Goal: Find specific page/section: Find specific page/section

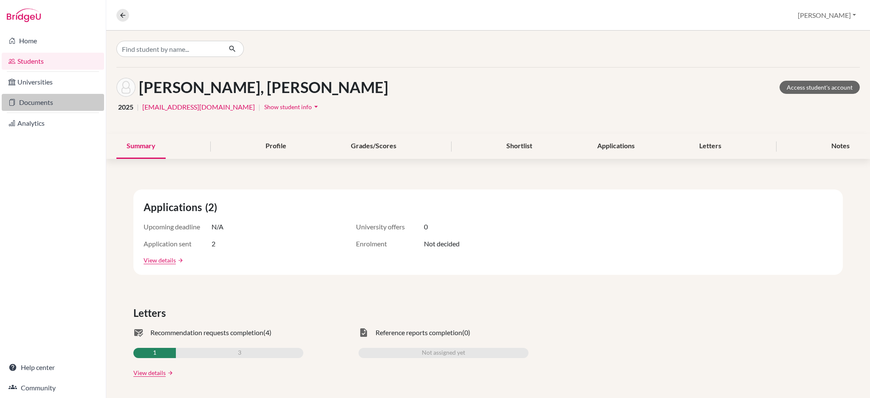
click at [52, 100] on link "Documents" at bounding box center [53, 102] width 102 height 17
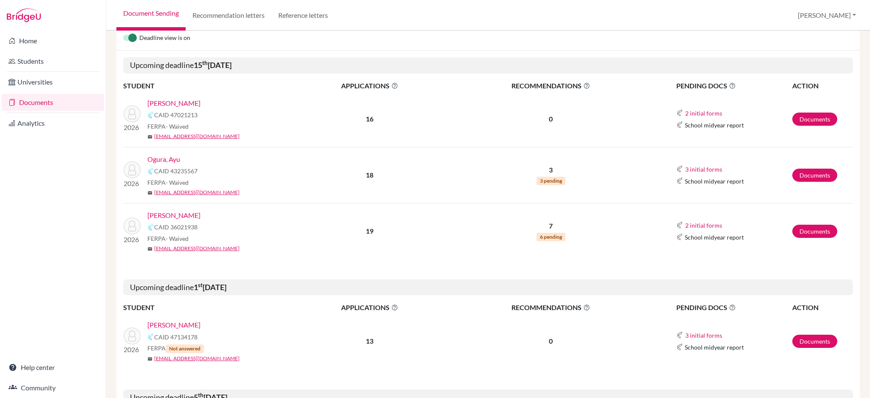
scroll to position [226, 0]
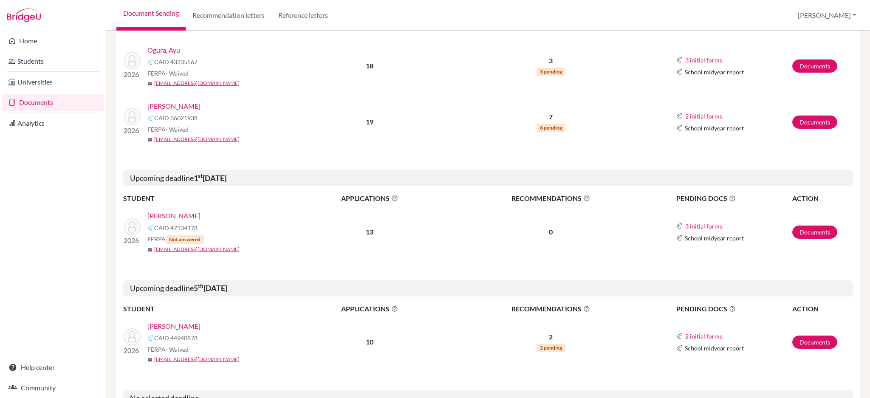
click at [160, 326] on link "[PERSON_NAME]" at bounding box center [173, 326] width 53 height 10
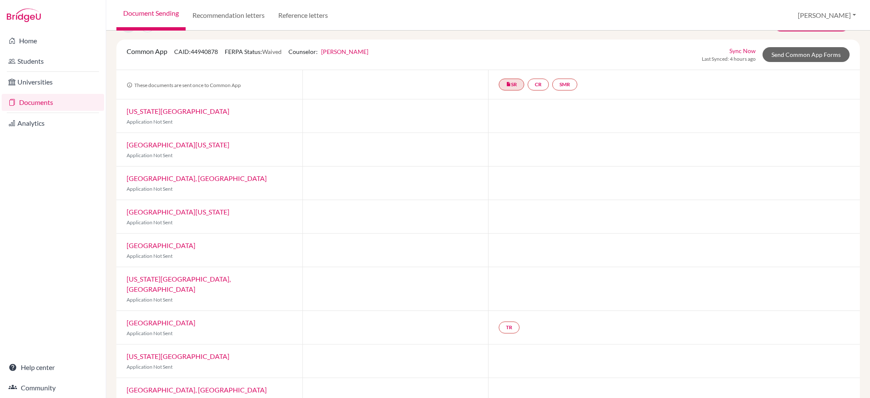
scroll to position [90, 0]
